Goal: Check status: Check status

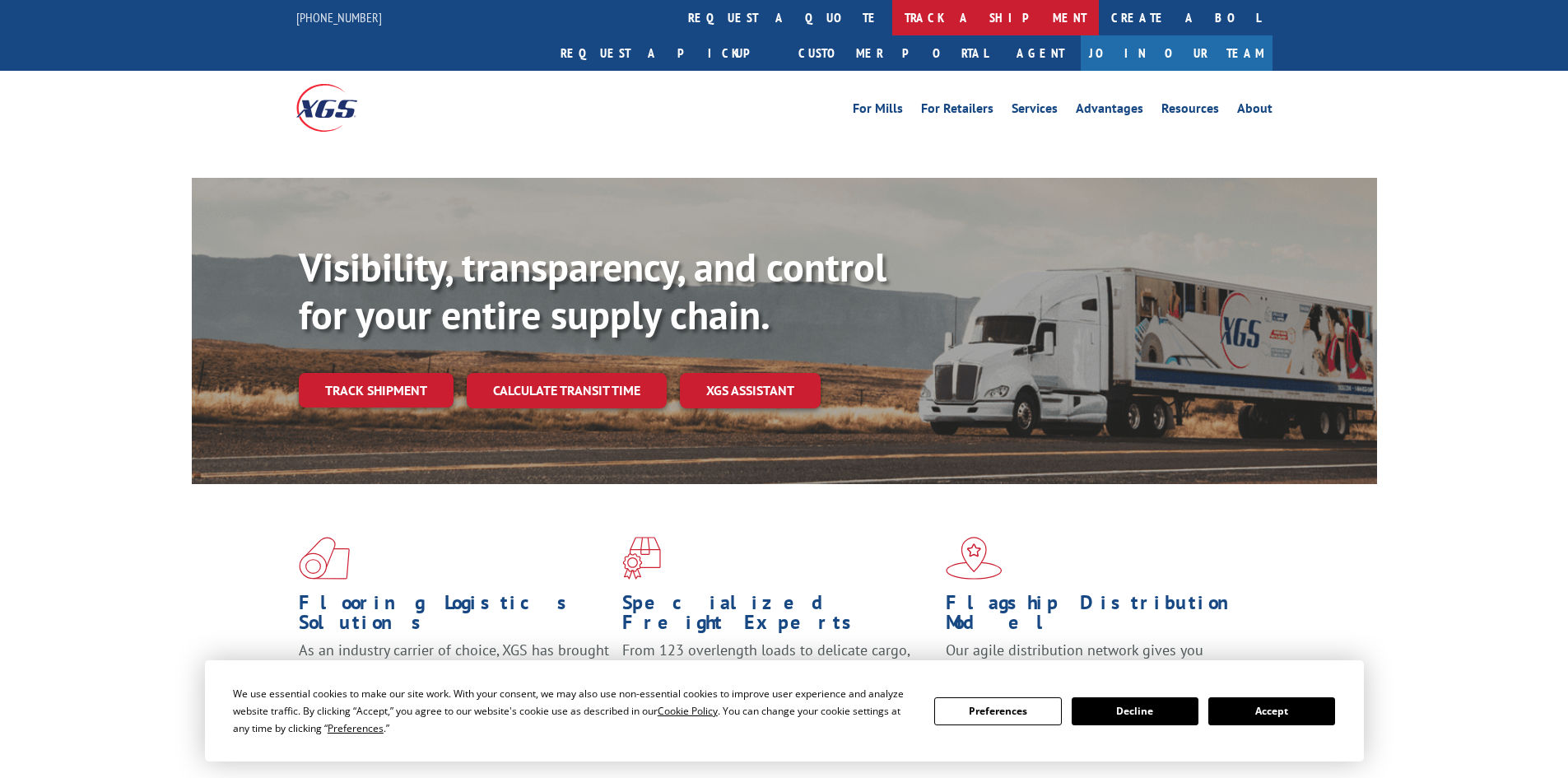
click at [892, 10] on link "track a shipment" at bounding box center [994, 18] width 206 height 36
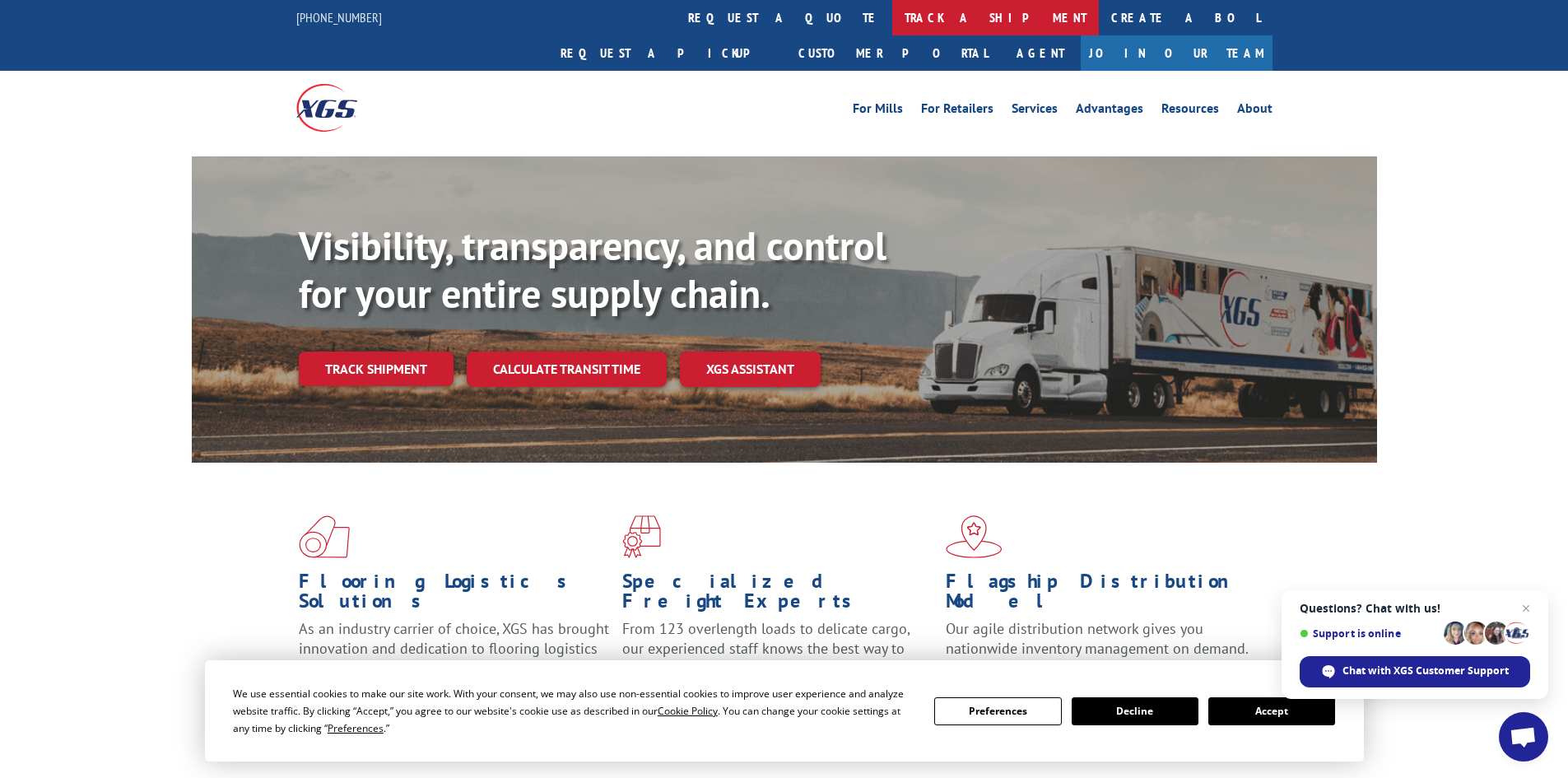
click at [892, 26] on link "track a shipment" at bounding box center [994, 18] width 206 height 36
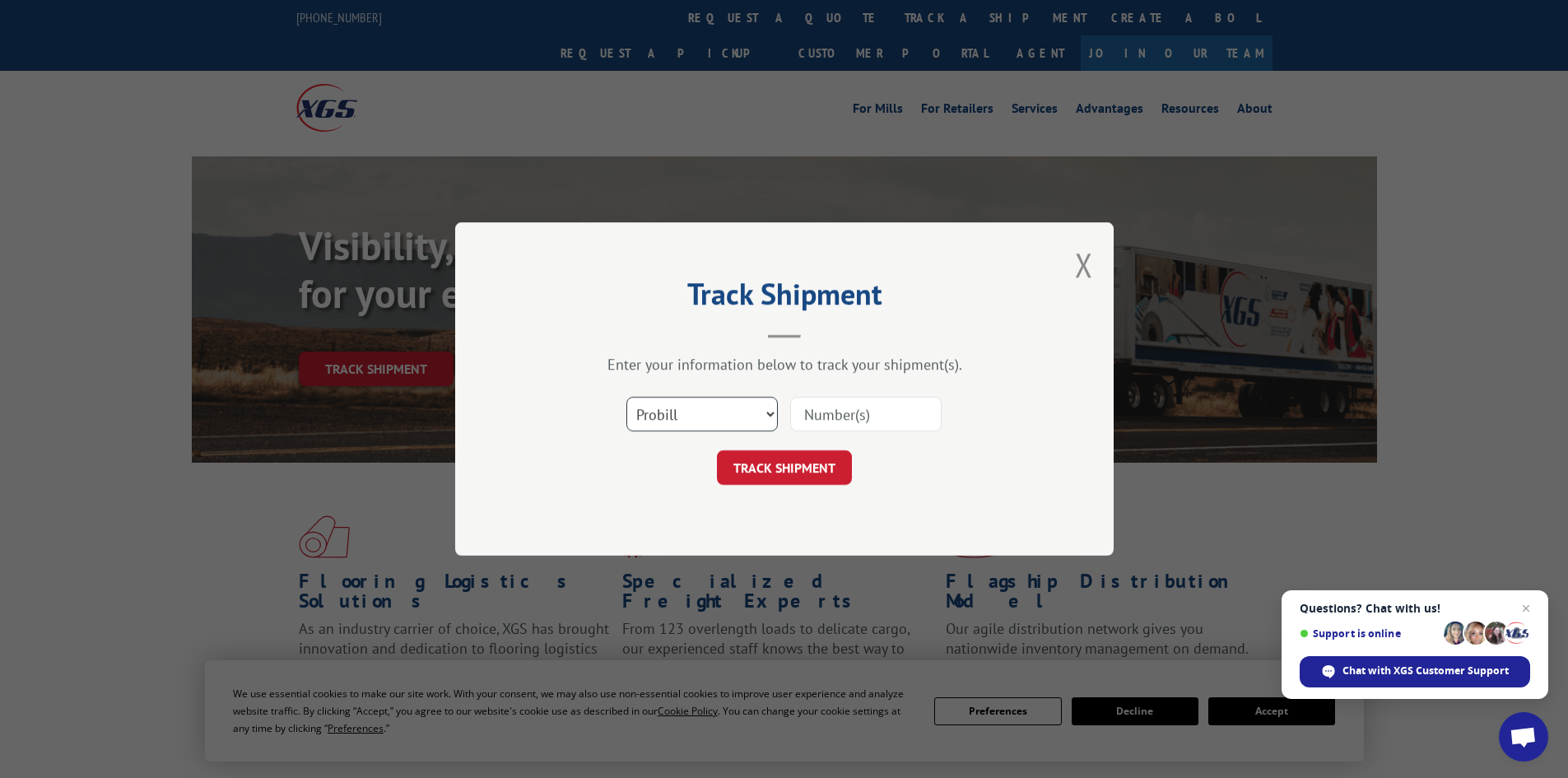
click at [689, 408] on select "Select category... Probill BOL PO" at bounding box center [702, 413] width 151 height 35
click at [627, 396] on select "Select category... Probill BOL PO" at bounding box center [702, 413] width 151 height 35
paste input "16662711"
type input "16662711"
click at [800, 475] on button "TRACK SHIPMENT" at bounding box center [783, 467] width 134 height 35
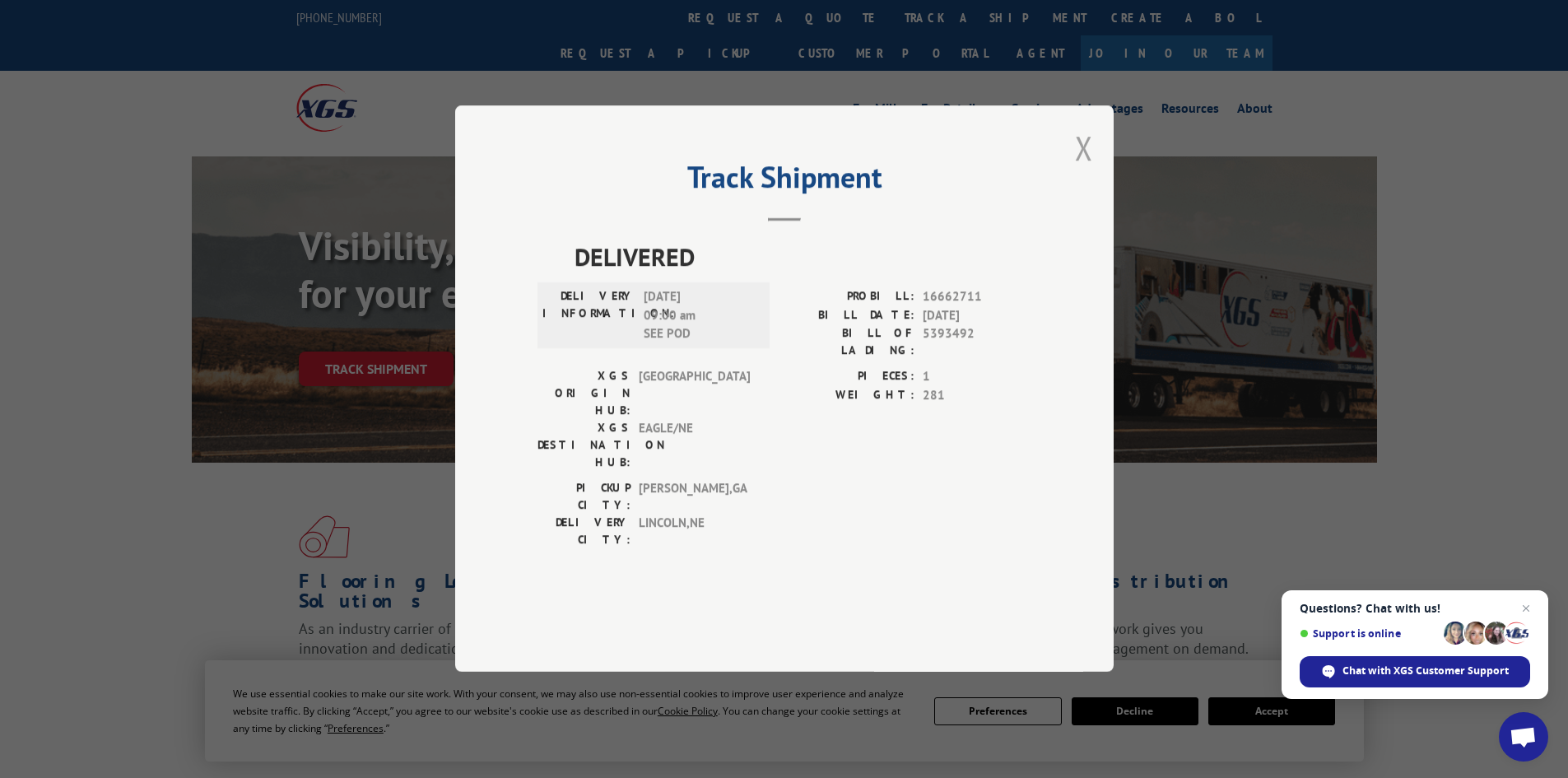
click at [1084, 169] on button "Close modal" at bounding box center [1084, 147] width 18 height 44
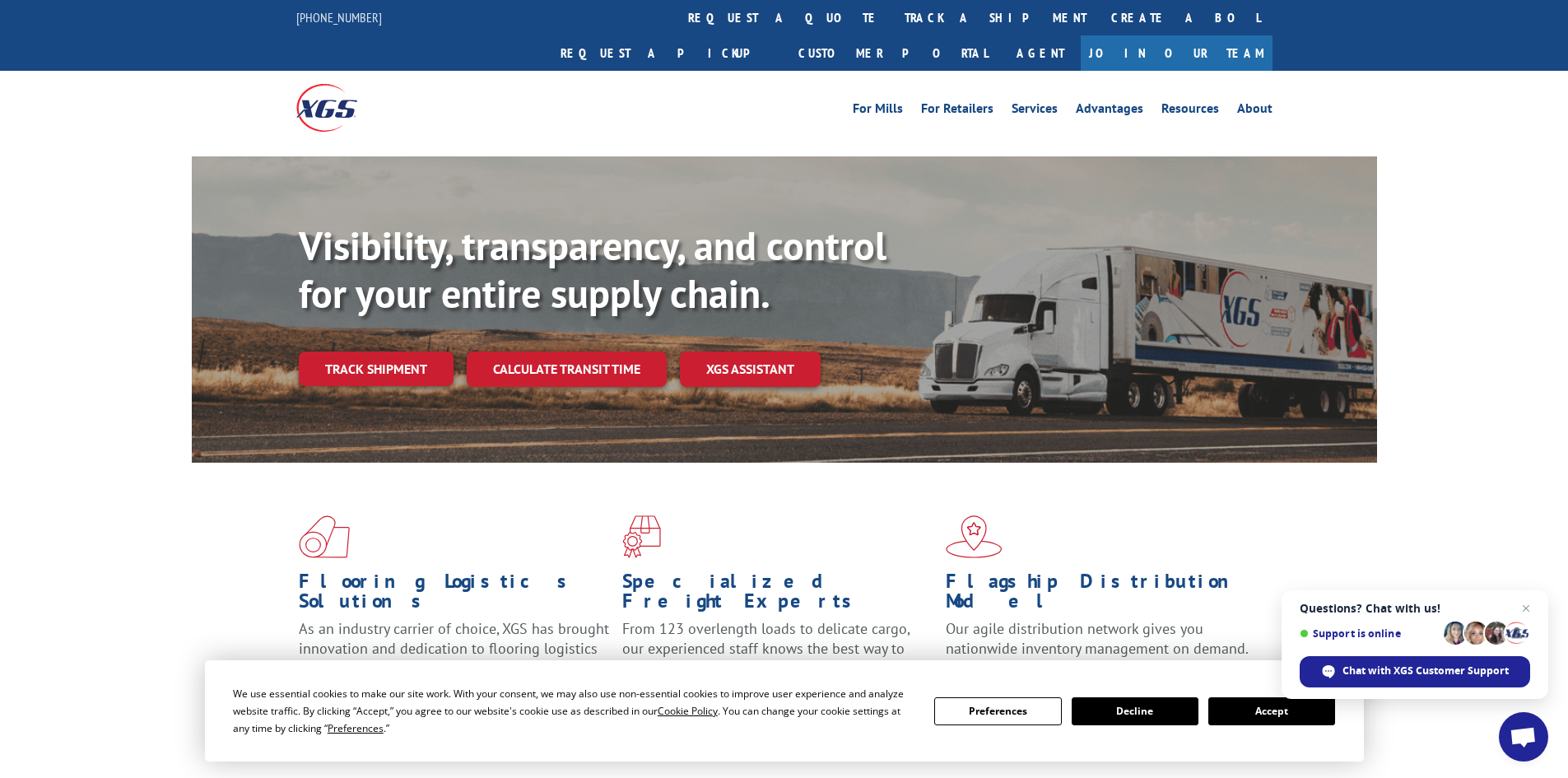
click at [729, 71] on div "For [PERSON_NAME] For Retailers Services Advantages Resources About For [PERSON…" at bounding box center [784, 108] width 976 height 74
click at [892, 16] on link "track a shipment" at bounding box center [994, 18] width 206 height 36
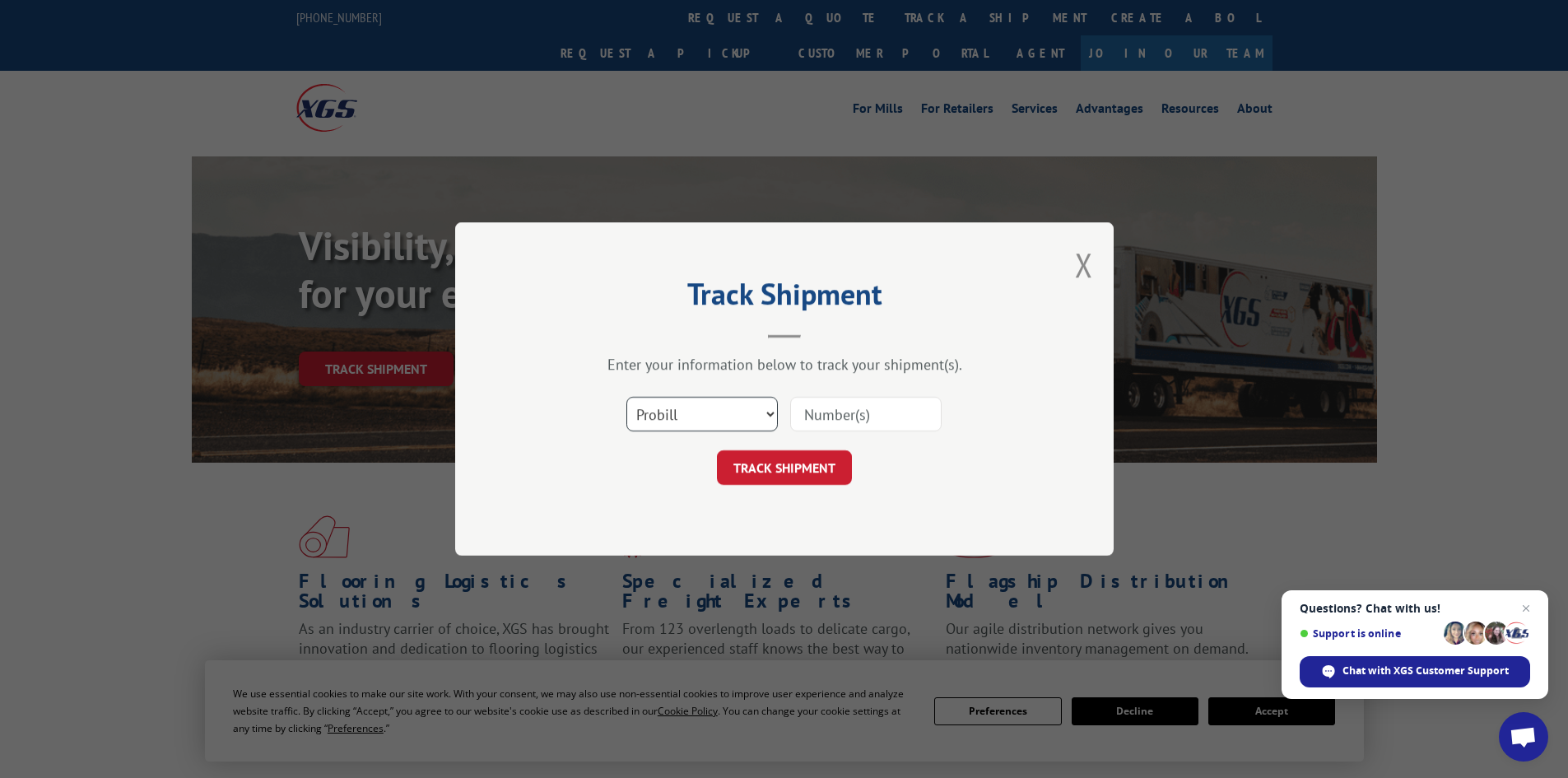
click at [689, 413] on select "Select category... Probill BOL PO" at bounding box center [702, 413] width 151 height 35
select select "bol"
click at [627, 396] on select "Select category... Probill BOL PO" at bounding box center [702, 413] width 151 height 35
paste input "16662711"
type input "16662711"
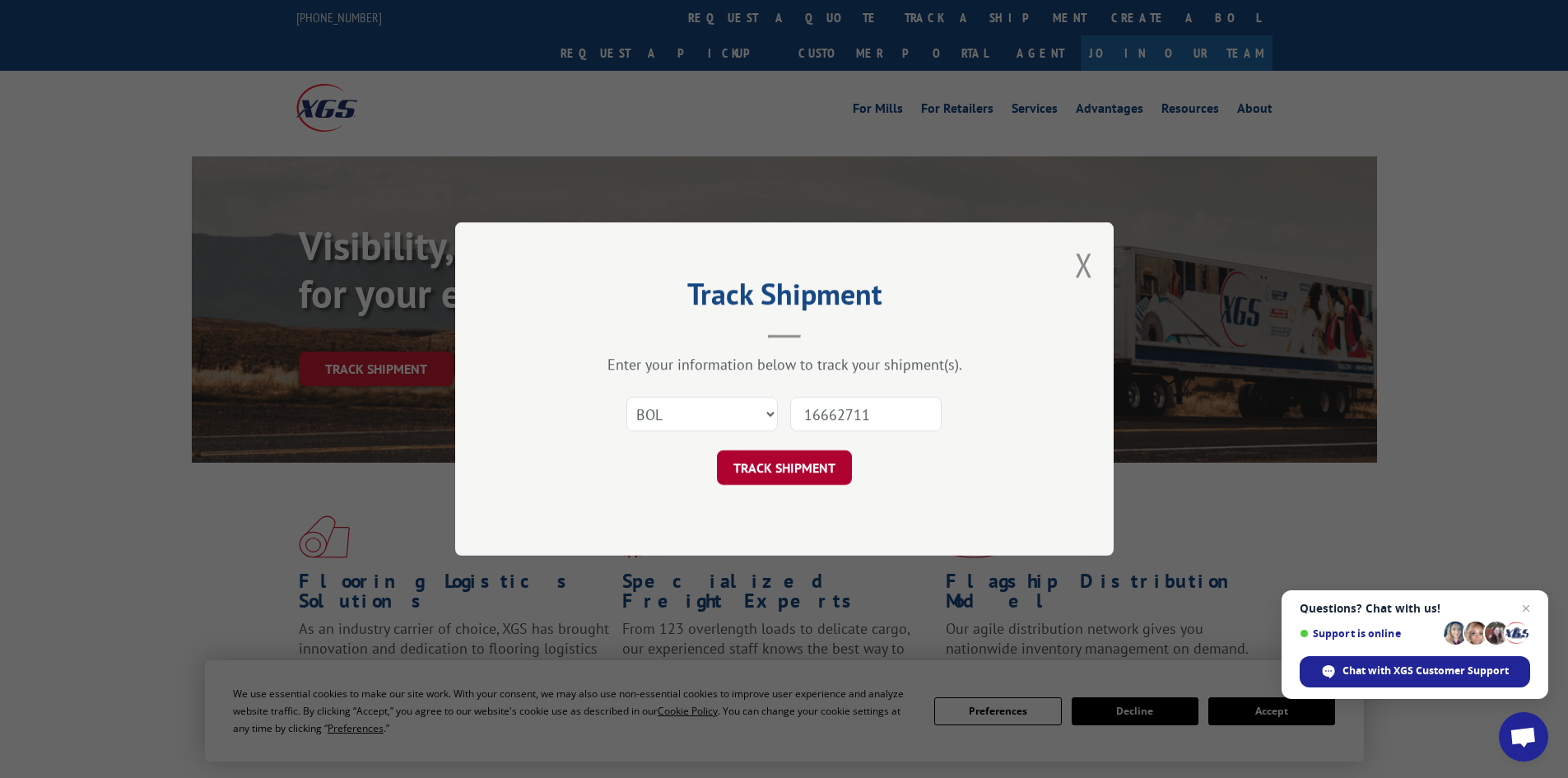
click at [793, 465] on button "TRACK SHIPMENT" at bounding box center [783, 467] width 134 height 35
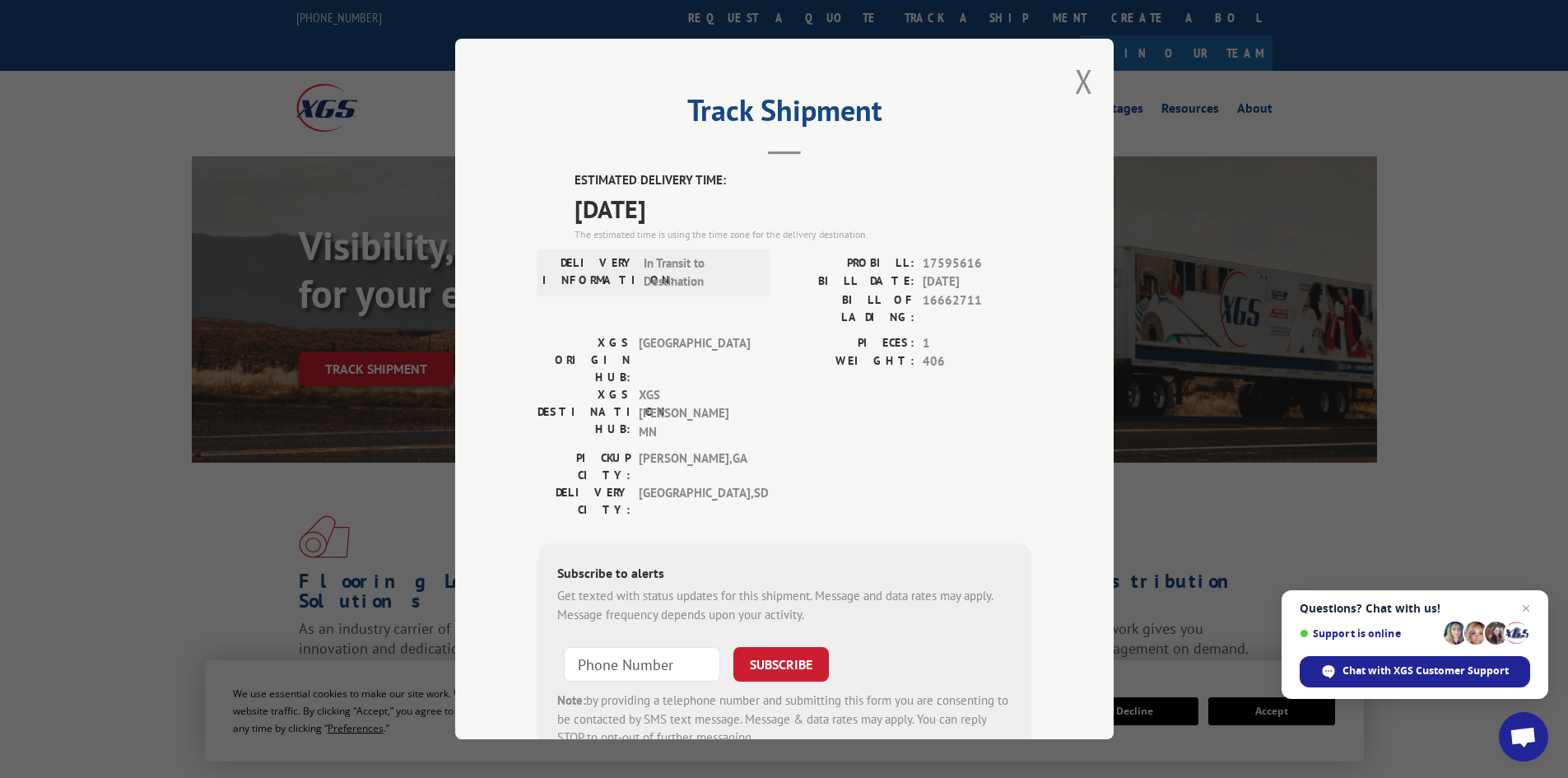
drag, startPoint x: 717, startPoint y: 205, endPoint x: 567, endPoint y: 211, distance: 150.1
click at [567, 211] on div "ESTIMATED DELIVERY TIME: [DATE] The estimated time is using the time zone for t…" at bounding box center [784, 469] width 494 height 596
copy span "[DATE]"
